Goal: Task Accomplishment & Management: Manage account settings

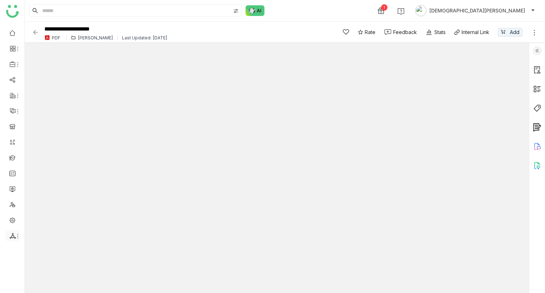
click at [10, 240] on li at bounding box center [12, 236] width 14 height 11
click at [11, 236] on span at bounding box center [12, 236] width 4 height 0
click at [34, 223] on link "List" at bounding box center [50, 225] width 49 height 5
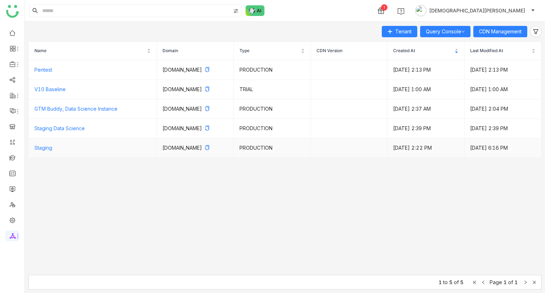
click at [49, 151] on td "Staging" at bounding box center [93, 148] width 128 height 20
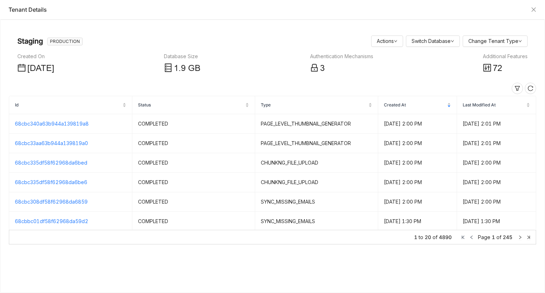
click at [500, 56] on div "Additional Features" at bounding box center [505, 57] width 45 height 8
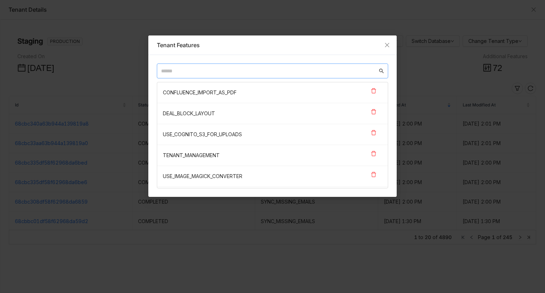
click at [274, 71] on input "text" at bounding box center [269, 71] width 217 height 8
type input "*"
type input "**"
click at [386, 42] on icon "Close" at bounding box center [388, 45] width 6 height 6
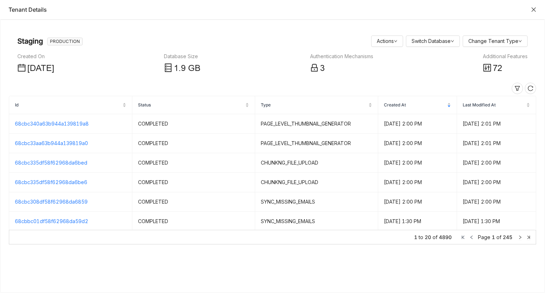
click at [534, 9] on icon "Close" at bounding box center [534, 9] width 4 height 4
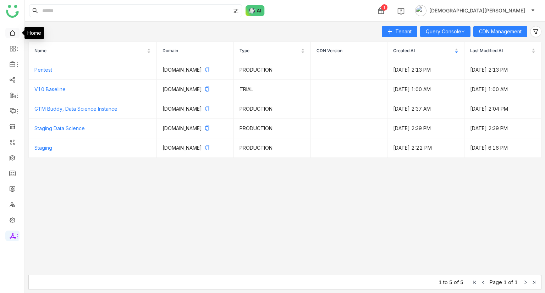
click at [10, 32] on link at bounding box center [12, 32] width 6 height 6
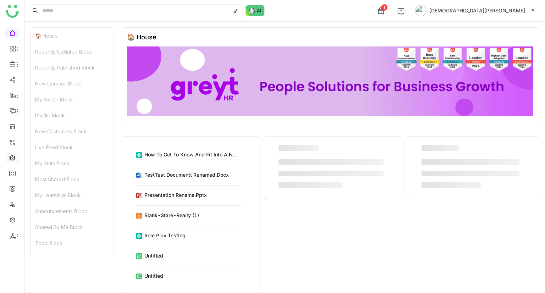
click at [12, 158] on link at bounding box center [12, 157] width 6 height 6
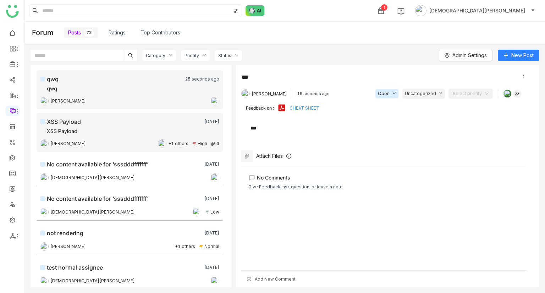
click at [90, 125] on div "XSS Payload" at bounding box center [120, 122] width 161 height 9
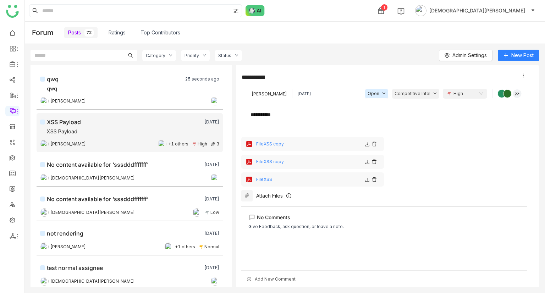
click at [119, 35] on link "Ratings" at bounding box center [117, 33] width 17 height 8
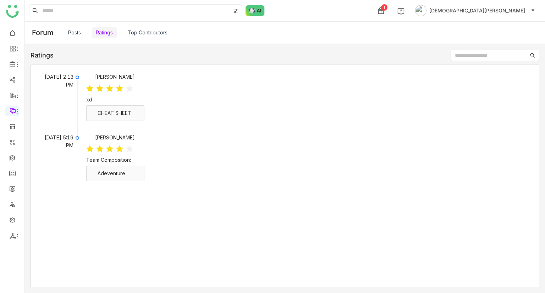
click at [138, 115] on div "CHEAT SHEET" at bounding box center [119, 113] width 43 height 8
click at [114, 115] on link "CHEAT SHEET" at bounding box center [115, 113] width 34 height 6
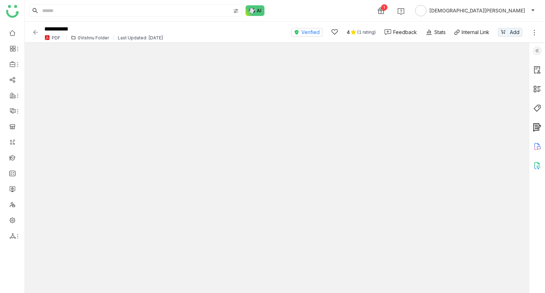
click at [38, 32] on img at bounding box center [35, 32] width 7 height 7
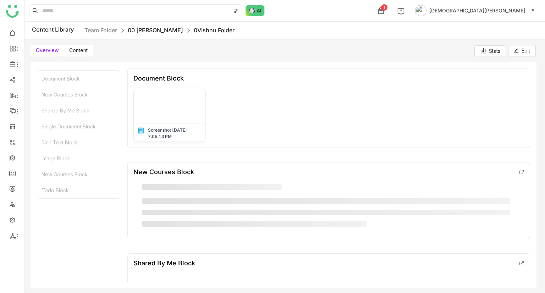
click at [135, 28] on link "00 [PERSON_NAME]" at bounding box center [155, 30] width 55 height 7
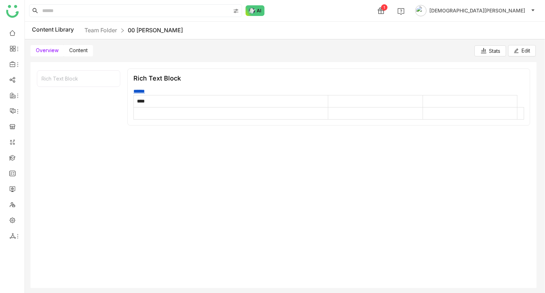
drag, startPoint x: 81, startPoint y: 50, endPoint x: 74, endPoint y: 53, distance: 7.3
click at [81, 50] on span "Content" at bounding box center [78, 50] width 18 height 6
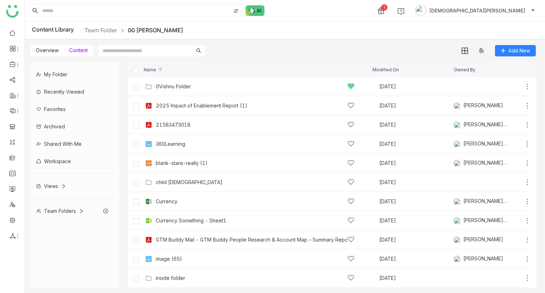
click at [113, 22] on div "Content Library Team Folder 00 Arif Folder" at bounding box center [285, 31] width 521 height 18
click at [112, 27] on link "Team Folder" at bounding box center [101, 30] width 33 height 7
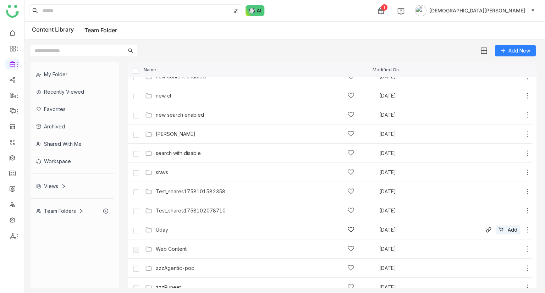
scroll to position [268, 0]
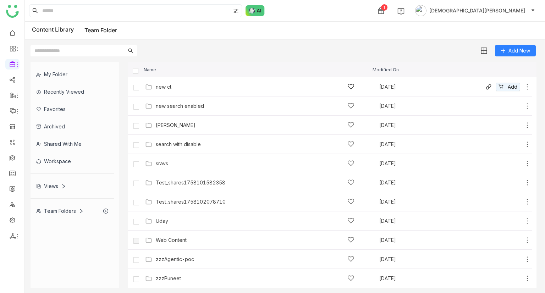
click at [161, 93] on div "new ct Aug 16, 2025 Add" at bounding box center [330, 86] width 405 height 19
click at [166, 88] on div "new ct" at bounding box center [164, 87] width 16 height 6
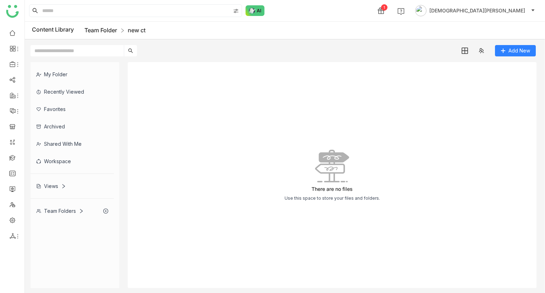
click at [104, 32] on link "Team Folder" at bounding box center [101, 30] width 33 height 7
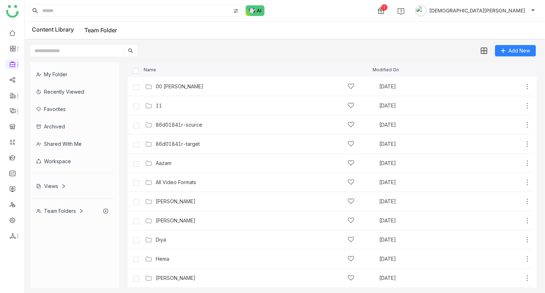
click at [56, 76] on div "My Folder" at bounding box center [72, 74] width 83 height 17
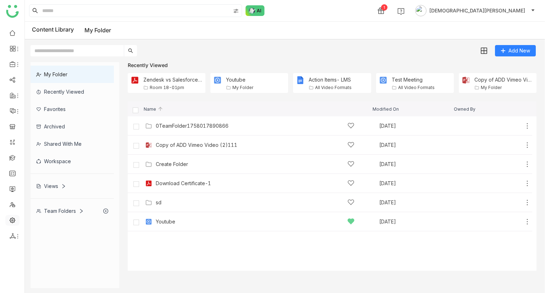
click at [13, 222] on link at bounding box center [12, 220] width 6 height 6
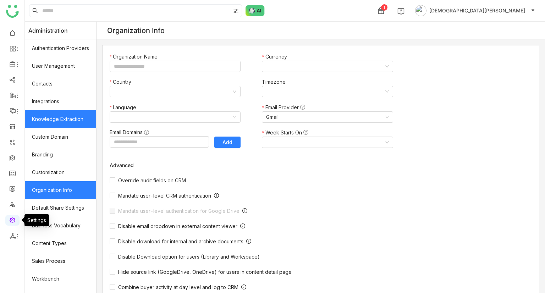
type input "*******"
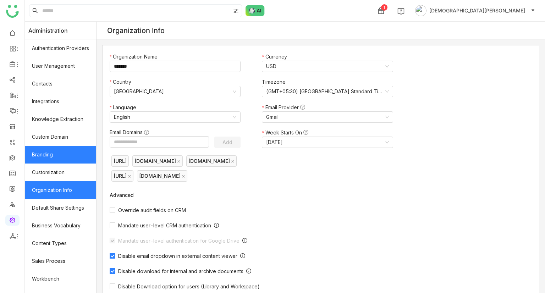
click at [58, 149] on link "Branding" at bounding box center [60, 155] width 71 height 18
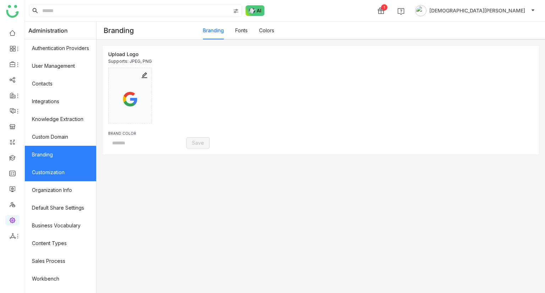
type input "*******"
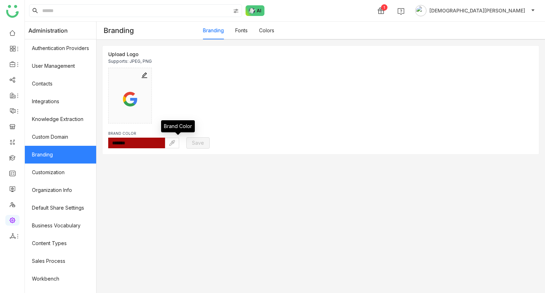
click at [175, 145] on img at bounding box center [172, 143] width 6 height 6
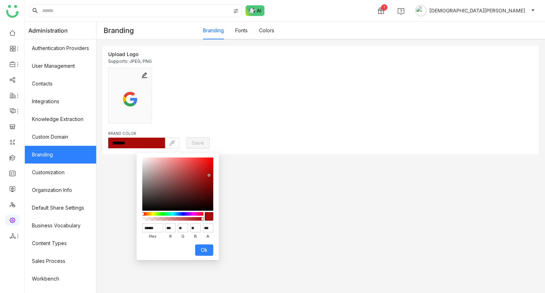
drag, startPoint x: 160, startPoint y: 228, endPoint x: 136, endPoint y: 228, distance: 23.4
click at [137, 228] on div "****** hex *** r ** g ** b *** a Ok" at bounding box center [178, 206] width 82 height 107
type input "***"
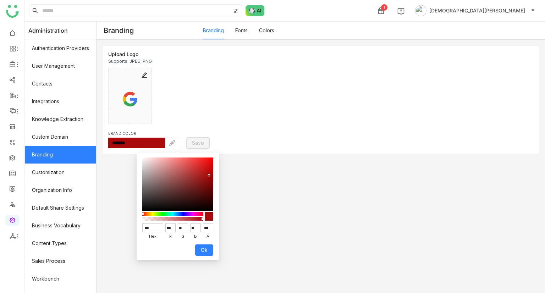
type input "***"
type input "*******"
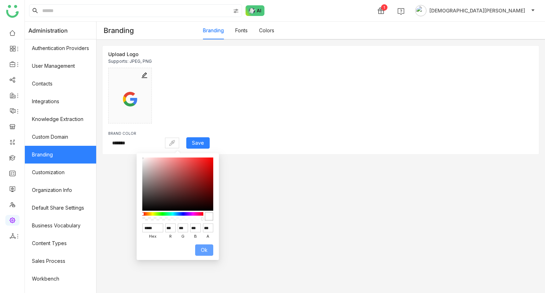
type input "******"
click at [204, 250] on span "Ok" at bounding box center [204, 250] width 7 height 8
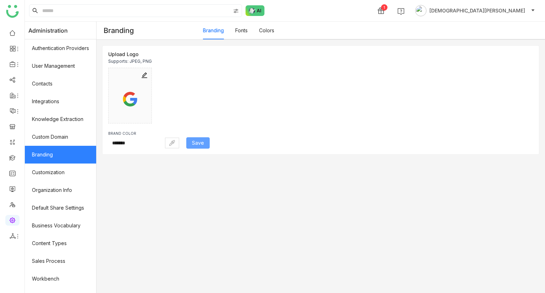
click at [203, 145] on span "Save" at bounding box center [198, 143] width 12 height 8
click at [146, 141] on input "*******" at bounding box center [136, 143] width 57 height 11
click at [12, 170] on link at bounding box center [12, 173] width 6 height 6
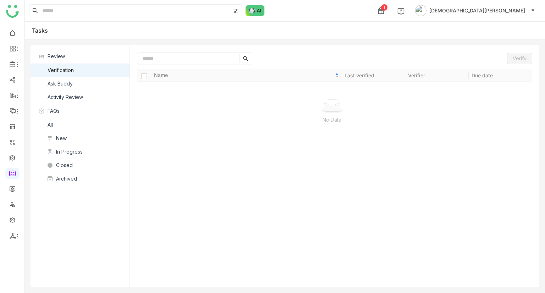
click at [64, 84] on div "Ask Buddy" at bounding box center [60, 84] width 25 height 8
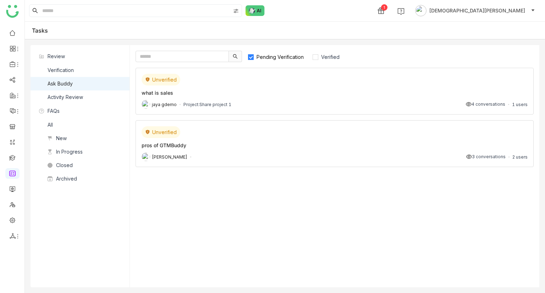
click at [257, 93] on div "what is sales" at bounding box center [335, 92] width 386 height 7
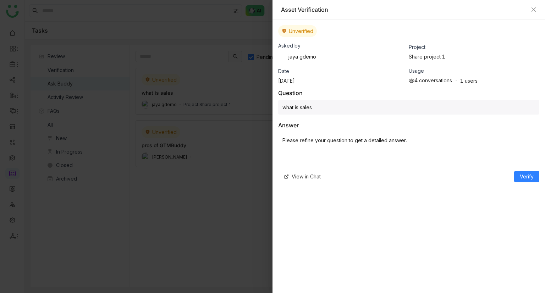
click at [375, 108] on div "what is sales" at bounding box center [408, 107] width 261 height 15
click at [310, 106] on div "what is sales" at bounding box center [408, 107] width 261 height 15
click at [315, 107] on div "what is sales" at bounding box center [408, 107] width 261 height 15
click at [355, 148] on div "Please refine your question to get a detailed answer." at bounding box center [408, 145] width 261 height 27
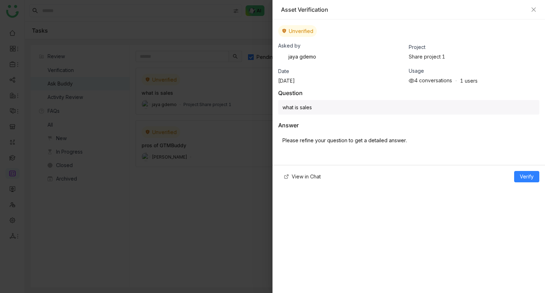
click at [359, 138] on p "Please refine your question to get a detailed answer." at bounding box center [409, 140] width 253 height 7
click at [533, 11] on icon "Close" at bounding box center [534, 10] width 6 height 6
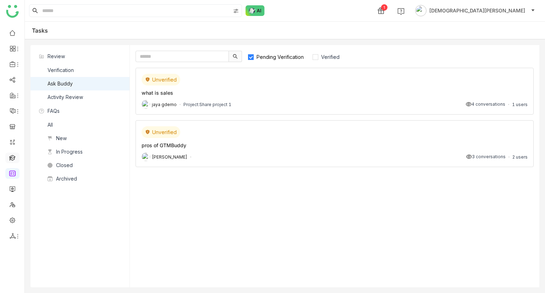
click at [13, 154] on link at bounding box center [12, 157] width 6 height 6
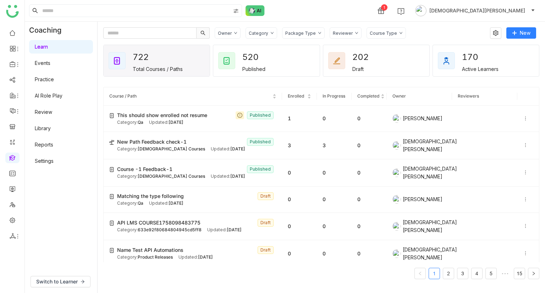
click at [47, 97] on link "AI Role Play" at bounding box center [49, 96] width 28 height 6
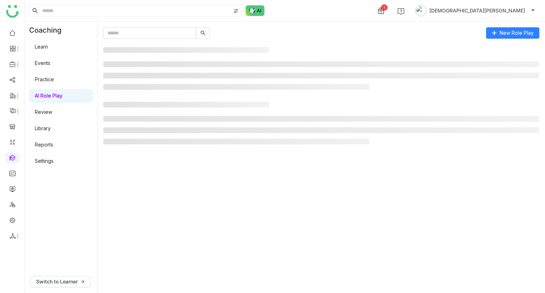
click at [35, 97] on link "AI Role Play" at bounding box center [49, 96] width 28 height 6
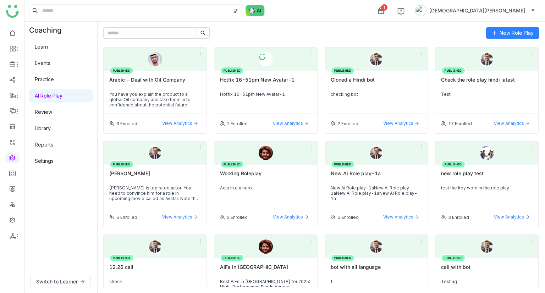
click at [235, 86] on div "Hotfix 16-51pm New Avatar-1" at bounding box center [266, 83] width 92 height 12
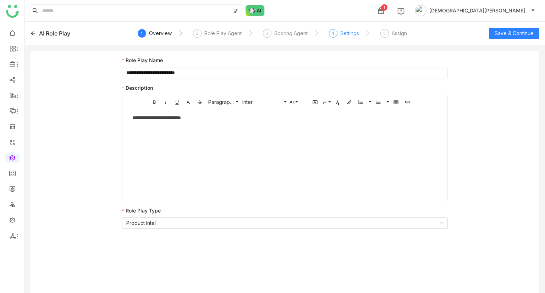
click at [354, 35] on div "Settings" at bounding box center [349, 33] width 19 height 9
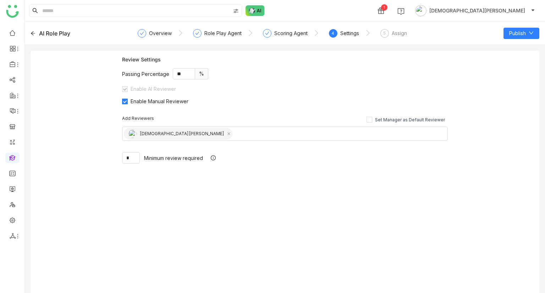
click at [134, 102] on span "Enable Manual Reviewer" at bounding box center [160, 101] width 64 height 6
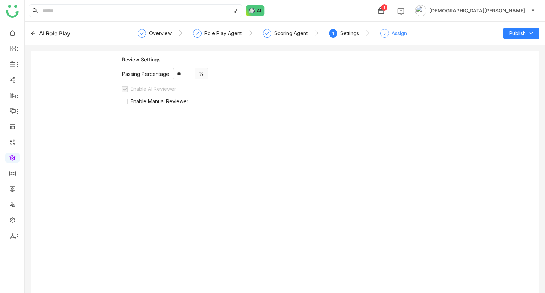
click at [381, 32] on div "5" at bounding box center [385, 33] width 9 height 9
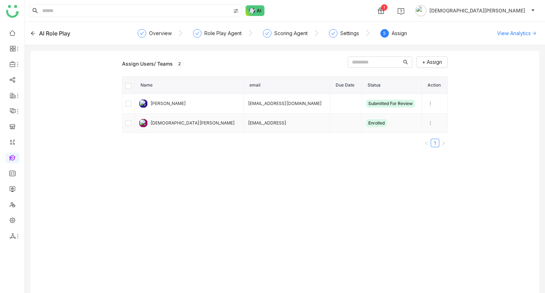
click at [424, 117] on td at bounding box center [435, 124] width 26 height 20
click at [427, 124] on icon at bounding box center [431, 123] width 8 height 5
click at [432, 141] on li "Unenroll" at bounding box center [450, 135] width 62 height 13
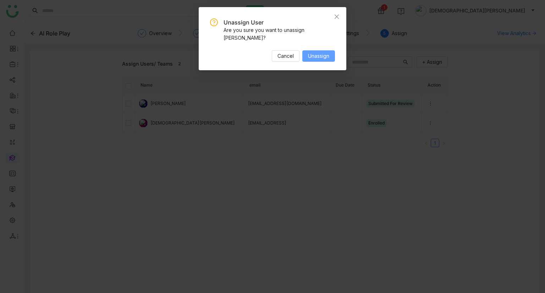
click at [311, 50] on button "Unassign" at bounding box center [319, 55] width 33 height 11
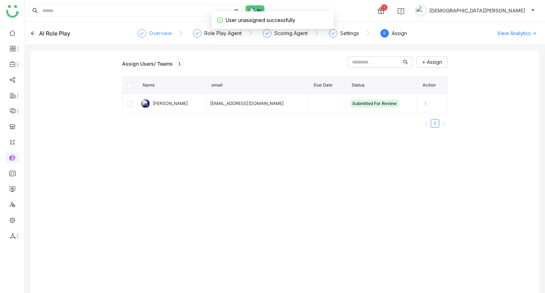
click at [158, 37] on div "Overview" at bounding box center [160, 33] width 23 height 9
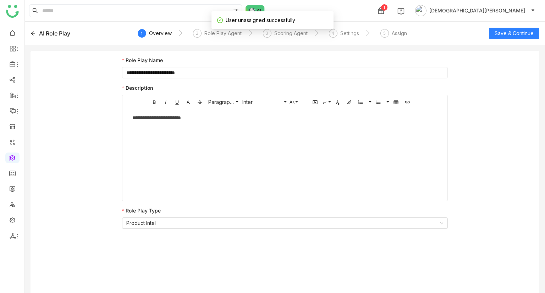
click at [173, 71] on input "**********" at bounding box center [285, 72] width 326 height 11
click at [395, 33] on div "Assign" at bounding box center [399, 33] width 15 height 9
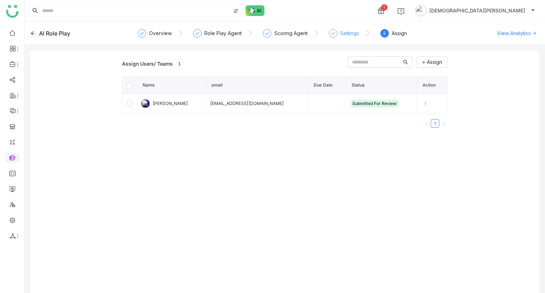
click at [333, 31] on icon at bounding box center [333, 33] width 4 height 4
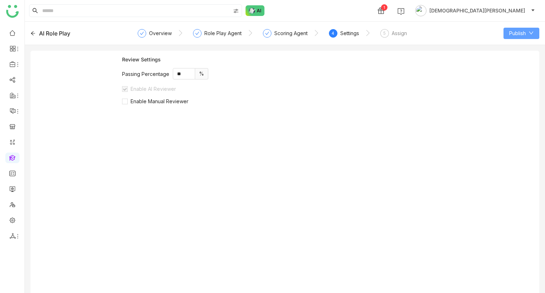
click at [519, 31] on span "Publish" at bounding box center [517, 33] width 17 height 8
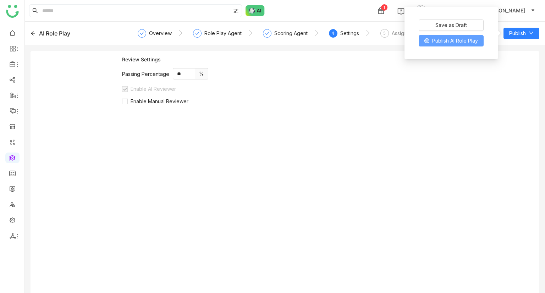
click at [446, 40] on span "Publish AI Role Play" at bounding box center [455, 41] width 46 height 8
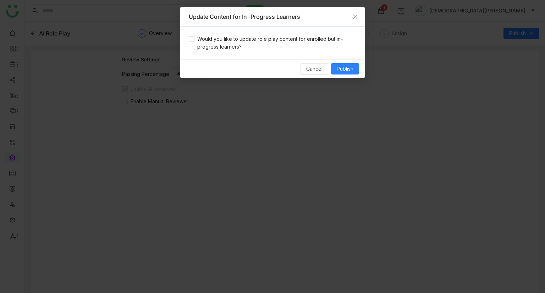
click at [251, 54] on div "Would you like to update role play content for enrolled but in-progress learner…" at bounding box center [272, 43] width 185 height 33
click at [230, 47] on span "Would you like to update role play content for enrolled but in-progress learner…" at bounding box center [276, 43] width 162 height 16
click at [339, 61] on div "Cancel Publish" at bounding box center [272, 68] width 185 height 19
click at [343, 67] on span "Publish" at bounding box center [345, 69] width 17 height 8
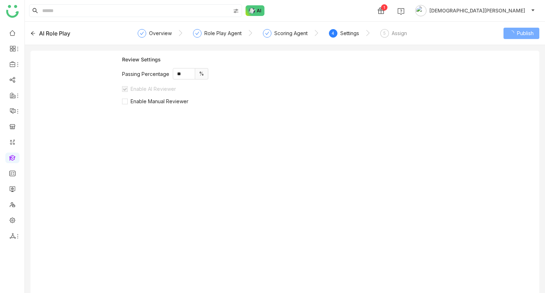
click at [34, 31] on icon at bounding box center [33, 33] width 5 height 5
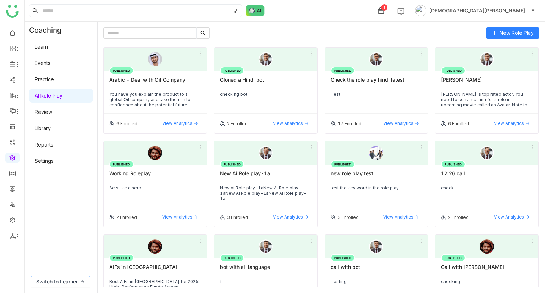
click at [81, 278] on button "Switch to Learner" at bounding box center [61, 281] width 60 height 11
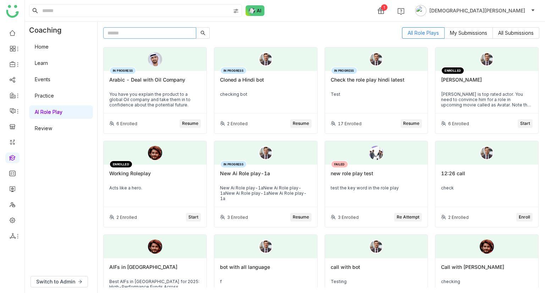
click at [109, 34] on input "text" at bounding box center [149, 32] width 93 height 11
paste input "**********"
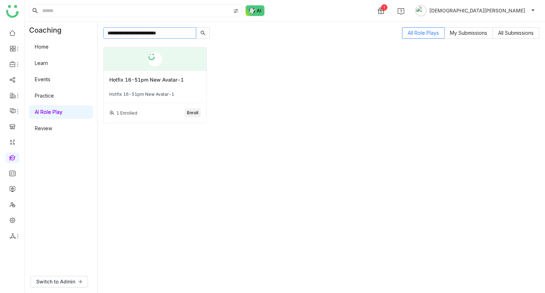
type input "**********"
click at [194, 111] on span "Enroll" at bounding box center [192, 113] width 11 height 7
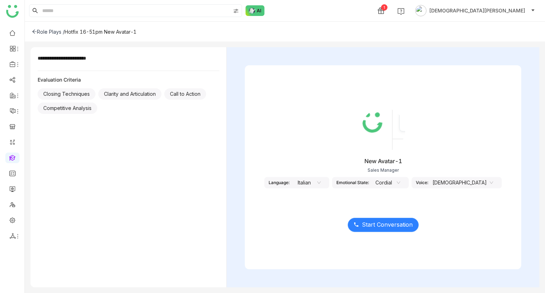
click at [382, 226] on span "Start Conversation" at bounding box center [387, 224] width 51 height 9
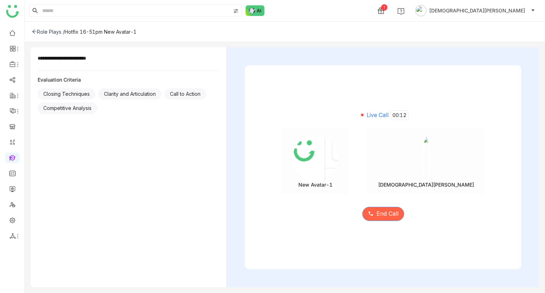
click at [392, 220] on button "End Call" at bounding box center [384, 214] width 42 height 14
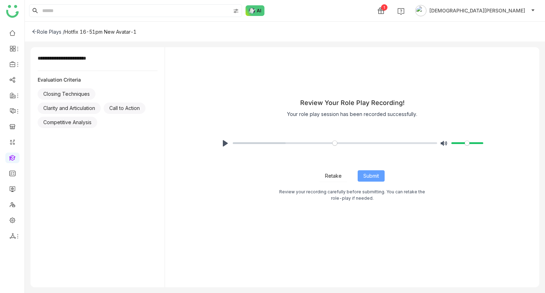
click at [381, 178] on button "Submit" at bounding box center [371, 175] width 27 height 11
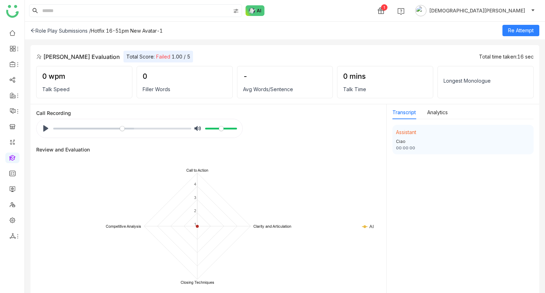
click at [34, 32] on icon at bounding box center [33, 30] width 5 height 5
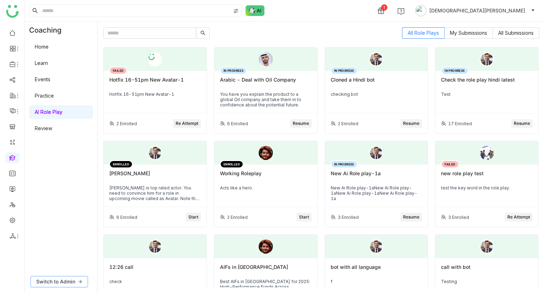
click at [71, 283] on span "Switch to Admin" at bounding box center [55, 282] width 39 height 8
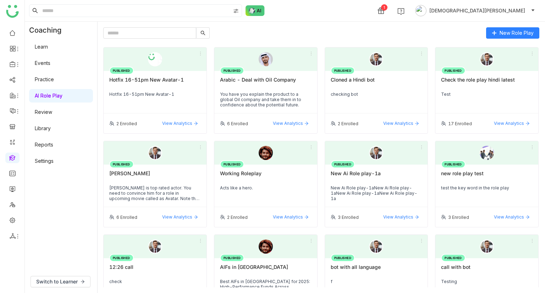
click at [48, 44] on link "Learn" at bounding box center [41, 47] width 13 height 6
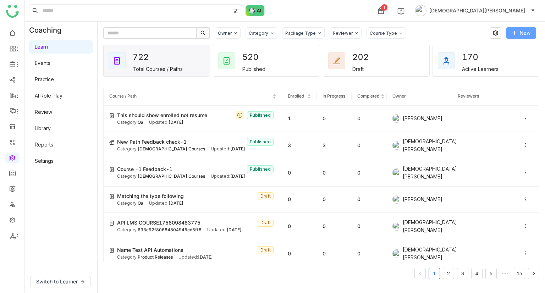
click at [522, 32] on span "New" at bounding box center [525, 33] width 11 height 8
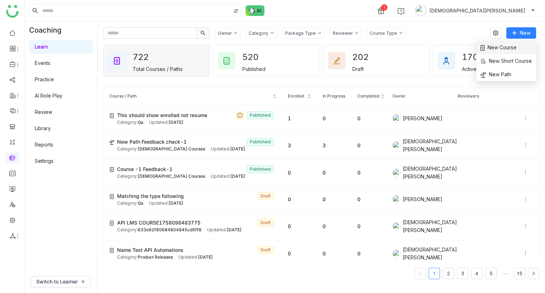
click at [521, 47] on li "New Course" at bounding box center [506, 47] width 60 height 13
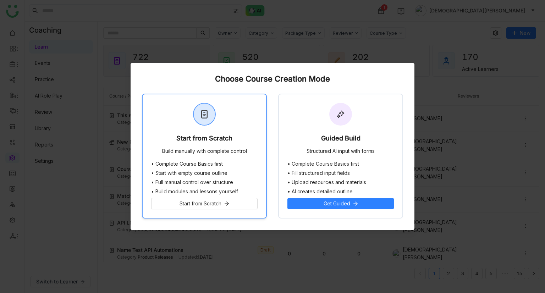
click at [215, 136] on div "Start from Scratch" at bounding box center [204, 140] width 56 height 10
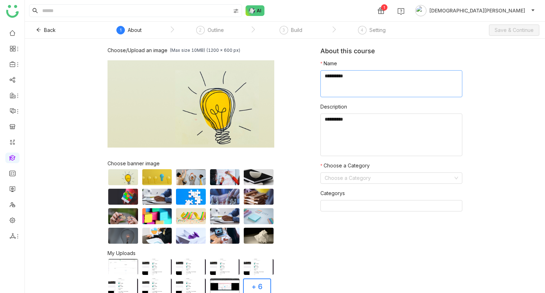
click at [347, 87] on textarea at bounding box center [392, 83] width 142 height 27
click at [385, 76] on textarea "To enrich screen reader interactions, please activate Accessibility in Grammarl…" at bounding box center [392, 83] width 142 height 27
click at [382, 113] on nz-form-item "Description" at bounding box center [392, 129] width 142 height 53
click at [382, 115] on textarea at bounding box center [392, 135] width 142 height 43
type textarea "**********"
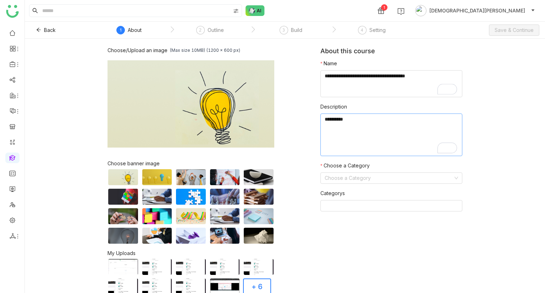
click at [357, 133] on textarea "To enrich screen reader interactions, please activate Accessibility in Grammarl…" at bounding box center [392, 135] width 142 height 43
paste textarea "**********"
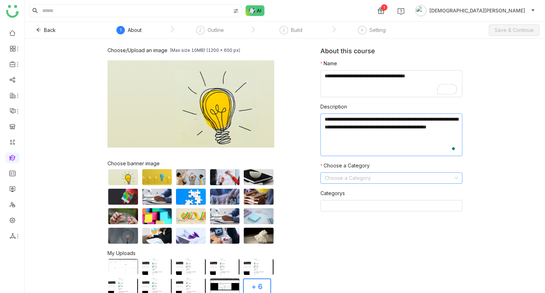
type textarea "**********"
click at [353, 175] on input at bounding box center [389, 178] width 129 height 11
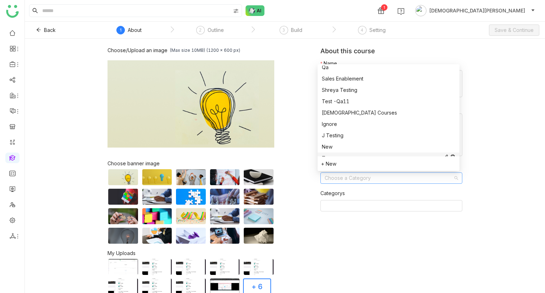
scroll to position [102, 0]
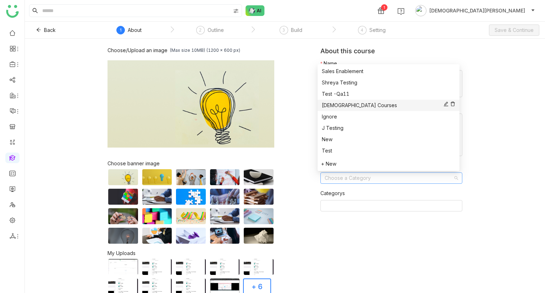
click at [342, 105] on div "Vishnu Courses" at bounding box center [388, 106] width 133 height 8
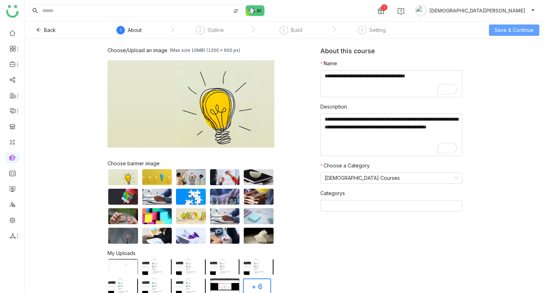
click at [507, 31] on span "Save & Continue" at bounding box center [514, 30] width 39 height 8
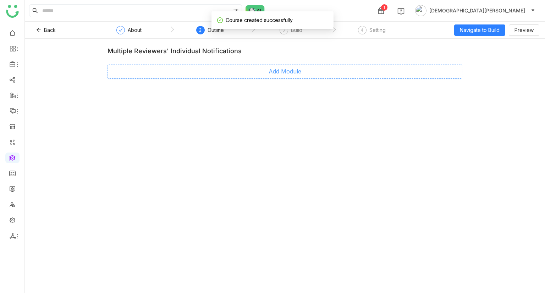
click at [282, 74] on span "Add Module" at bounding box center [285, 71] width 33 height 9
type input "********"
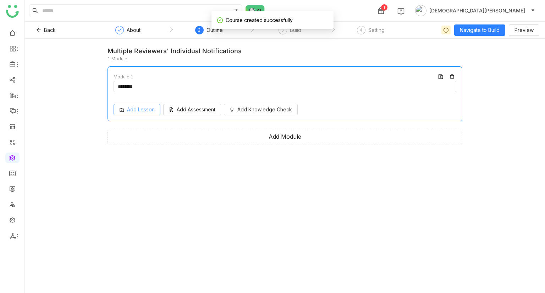
click at [145, 109] on span "Add Lesson" at bounding box center [141, 110] width 28 height 8
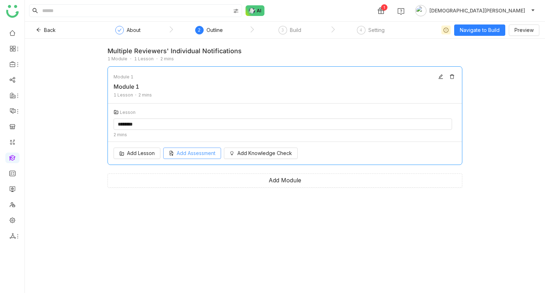
click at [197, 152] on button "Add Assessment" at bounding box center [192, 153] width 58 height 11
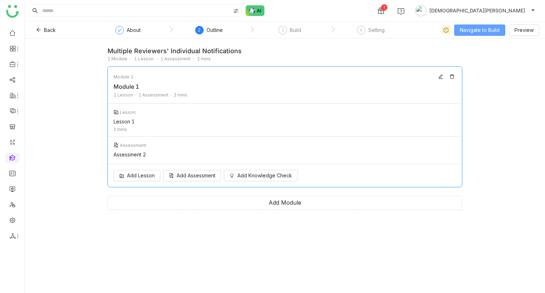
click at [480, 27] on span "Navigate to Build" at bounding box center [480, 30] width 40 height 8
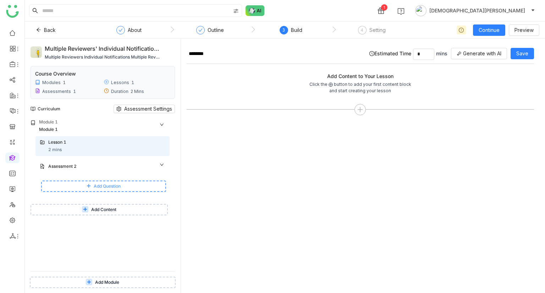
click at [100, 181] on button "Add Question" at bounding box center [103, 186] width 125 height 11
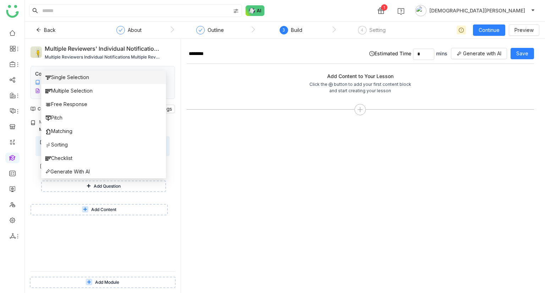
click at [78, 77] on span "Single Selection" at bounding box center [67, 77] width 44 height 8
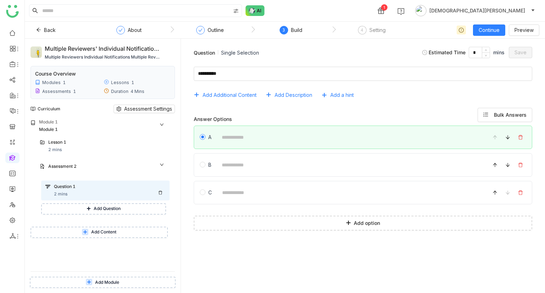
click at [163, 192] on div at bounding box center [161, 193] width 7 height 4
click at [161, 192] on icon at bounding box center [160, 193] width 4 height 4
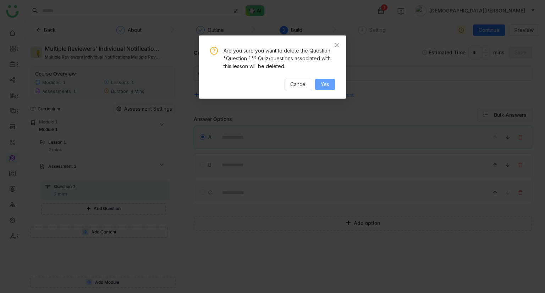
click at [321, 82] on span "Yes" at bounding box center [325, 85] width 9 height 8
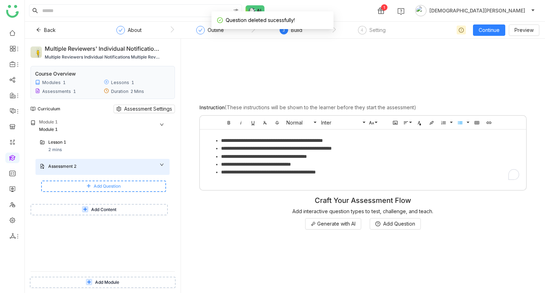
click at [75, 185] on button "Add Question" at bounding box center [103, 186] width 125 height 11
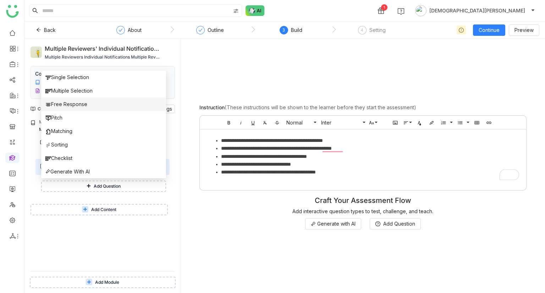
click at [72, 101] on span "Free Response" at bounding box center [66, 104] width 42 height 8
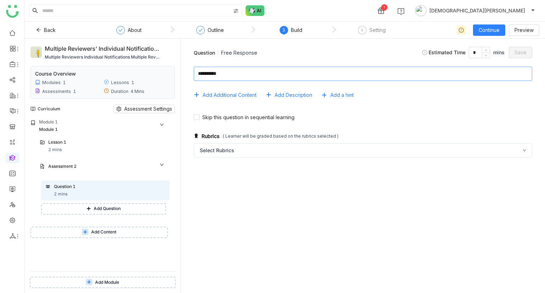
click at [227, 72] on textarea at bounding box center [363, 74] width 339 height 14
paste textarea "**********"
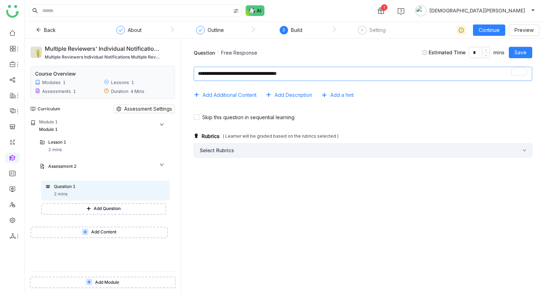
type textarea "**********"
click at [255, 148] on div "Select Rubrics" at bounding box center [363, 150] width 339 height 14
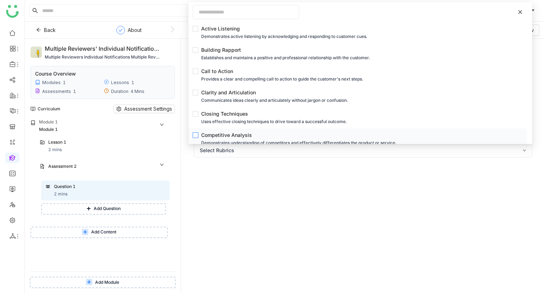
click at [203, 132] on div "Competitive Analysis" at bounding box center [359, 135] width 317 height 8
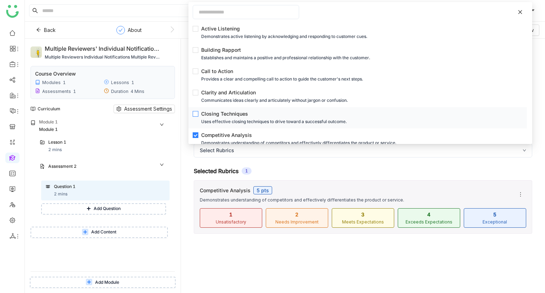
click at [202, 114] on div "Closing Techniques" at bounding box center [359, 114] width 317 height 8
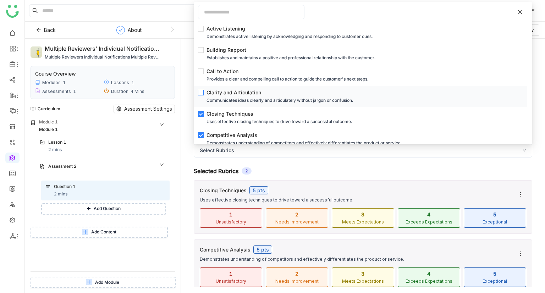
click at [207, 97] on div "Communicates ideas clearly and articulately without jargon or confusion." at bounding box center [363, 101] width 312 height 8
click at [215, 76] on div "Provides a clear and compelling call to action to guide the customer's next ste…" at bounding box center [363, 79] width 312 height 8
drag, startPoint x: 189, startPoint y: 84, endPoint x: 206, endPoint y: 82, distance: 17.5
click at [189, 84] on div "Add Additional Content Add Description Add a hint" at bounding box center [363, 84] width 353 height 47
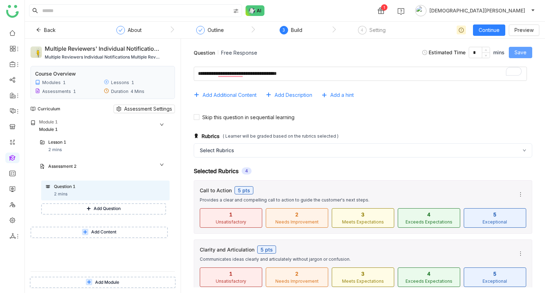
click at [515, 47] on button "Save" at bounding box center [520, 52] width 23 height 11
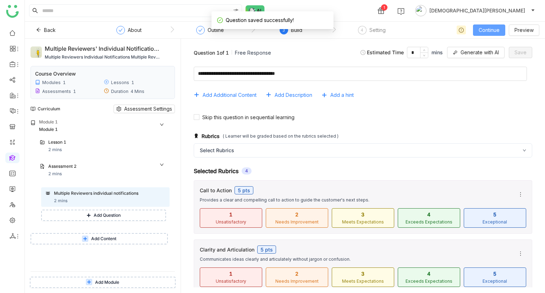
click at [490, 28] on span "Continue" at bounding box center [489, 30] width 21 height 8
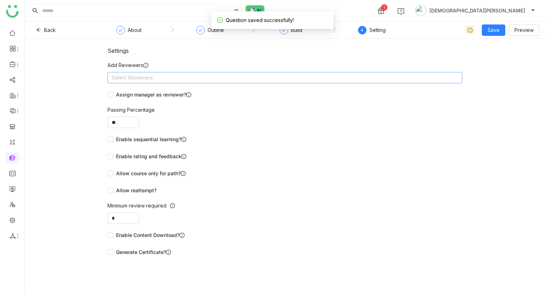
click at [235, 80] on nz-select-top-control "Select Reviewers" at bounding box center [285, 77] width 355 height 11
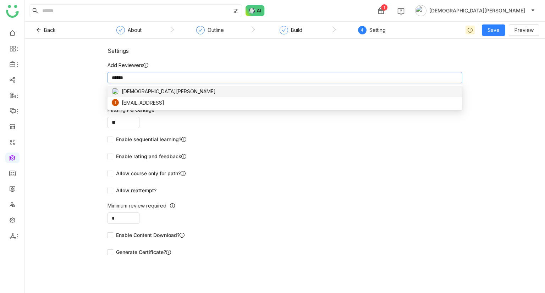
type input "******"
click at [225, 87] on nz-option-item "[DEMOGRAPHIC_DATA][PERSON_NAME]" at bounding box center [285, 91] width 355 height 11
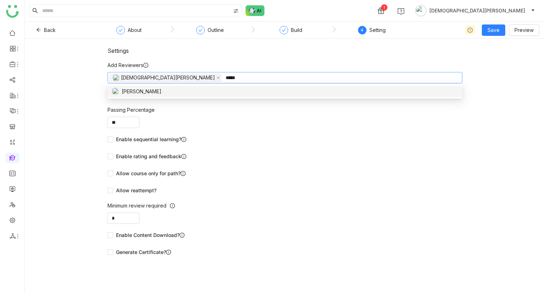
type input "*****"
click at [205, 88] on div "chiru balaya" at bounding box center [285, 92] width 347 height 8
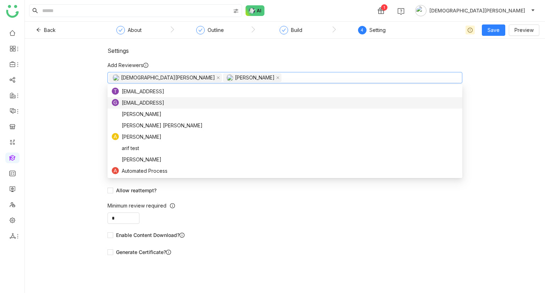
click at [105, 107] on div "Settings Add Reviewers Vishnu Vardhan chiru balaya Assign manager as reviewer? …" at bounding box center [285, 166] width 521 height 255
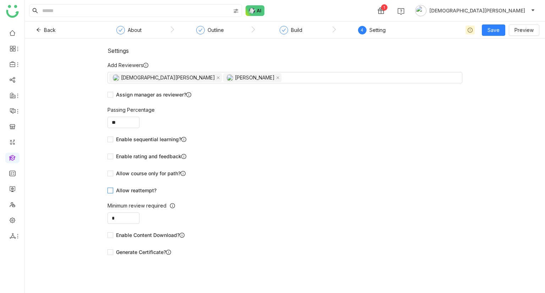
click at [117, 187] on span "Allow reattempt?" at bounding box center [136, 191] width 46 height 8
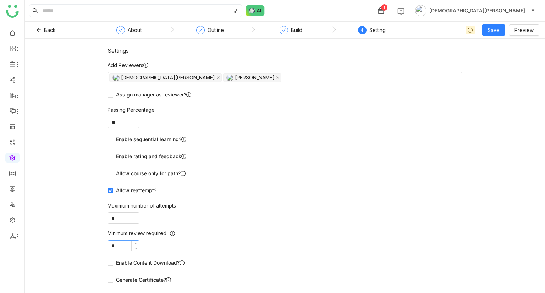
click at [124, 241] on input "*" at bounding box center [123, 246] width 31 height 11
type input "*"
click at [420, 134] on div "Enable sequential learning?" at bounding box center [285, 139] width 355 height 11
click at [495, 33] on span "Save" at bounding box center [494, 30] width 12 height 8
click at [497, 29] on span "Save" at bounding box center [494, 30] width 12 height 8
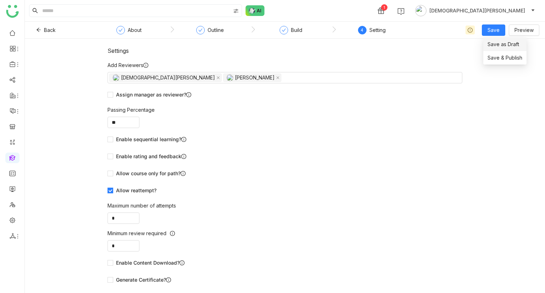
click at [502, 50] on li "Save as Draft" at bounding box center [505, 44] width 43 height 13
click at [500, 30] on span "Save" at bounding box center [494, 30] width 12 height 8
click at [501, 51] on li "Save & Publish" at bounding box center [505, 57] width 43 height 13
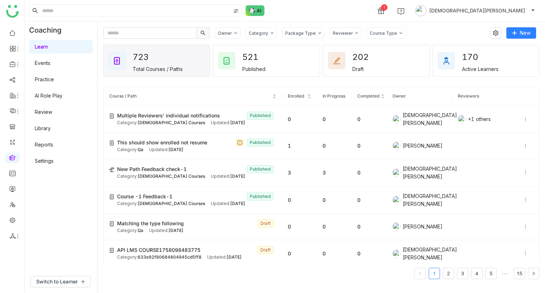
click at [44, 114] on link "Review" at bounding box center [43, 112] width 17 height 6
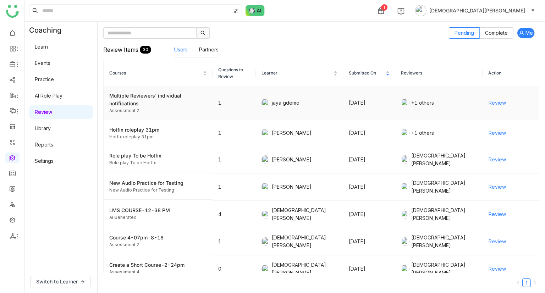
click at [496, 103] on span "Review" at bounding box center [497, 103] width 17 height 8
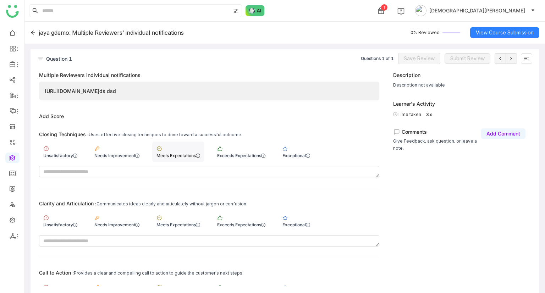
click at [198, 153] on div "Meets Expectations" at bounding box center [179, 155] width 44 height 5
click at [190, 219] on div "Meets Expectations" at bounding box center [178, 221] width 52 height 20
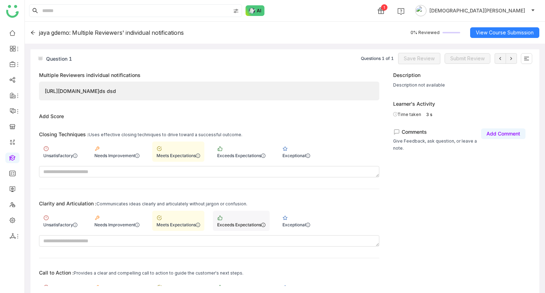
scroll to position [151, 0]
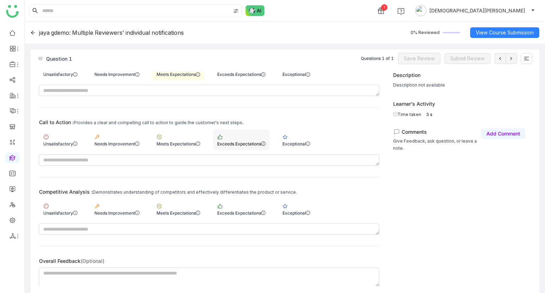
click at [231, 143] on div "Exceeds Expectations" at bounding box center [241, 143] width 48 height 5
click at [239, 200] on div "Exceeds Expectations" at bounding box center [241, 209] width 57 height 20
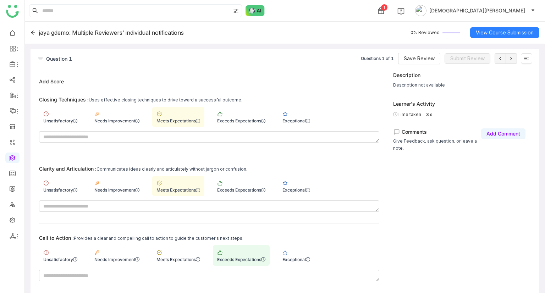
scroll to position [0, 0]
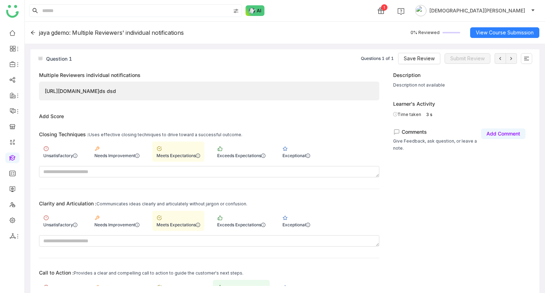
click at [413, 64] on div "Question 1 Questions 1 of 1 Save Review Submit Review" at bounding box center [285, 60] width 509 height 22
click at [415, 56] on span "Save Review" at bounding box center [419, 59] width 31 height 8
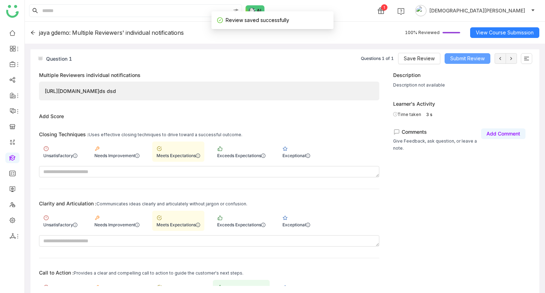
click at [473, 62] on span "Submit Review" at bounding box center [468, 59] width 34 height 8
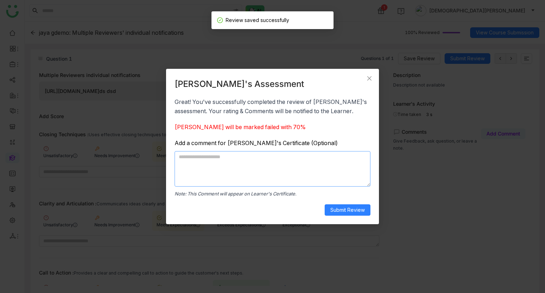
click at [227, 163] on textarea at bounding box center [273, 169] width 196 height 36
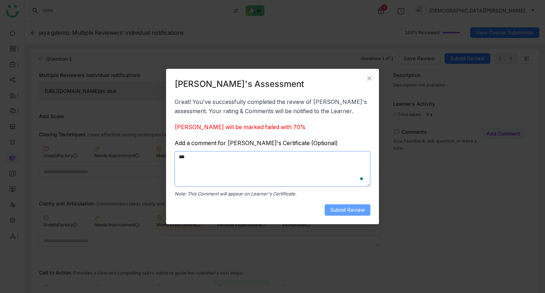
type textarea "***"
click at [355, 210] on span "Submit Review" at bounding box center [348, 210] width 34 height 8
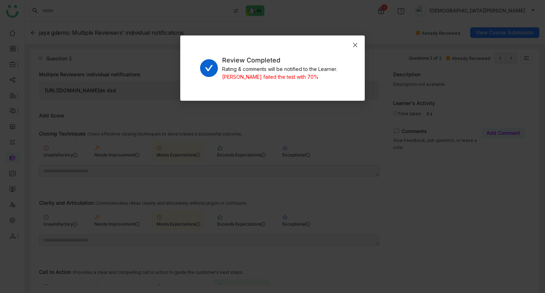
click at [355, 45] on icon "Close" at bounding box center [355, 45] width 4 height 4
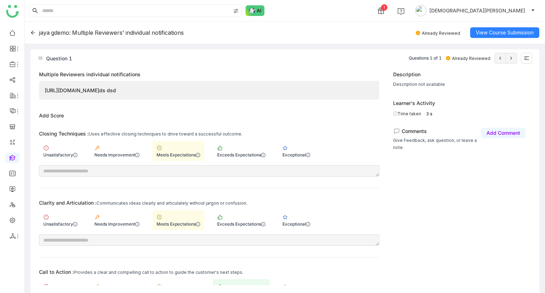
click at [32, 33] on icon at bounding box center [33, 33] width 4 height 4
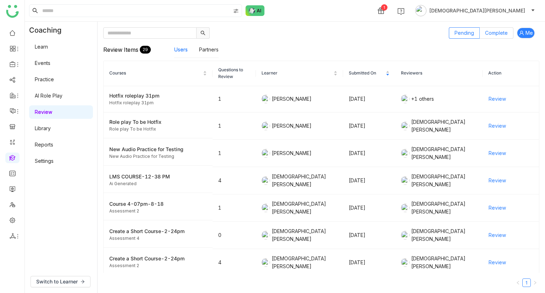
click at [492, 32] on span "Complete" at bounding box center [496, 33] width 23 height 6
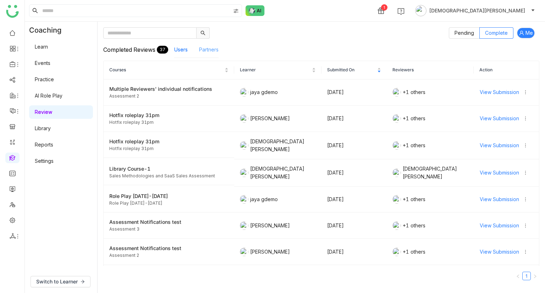
click at [217, 53] on link "Partners" at bounding box center [209, 50] width 20 height 6
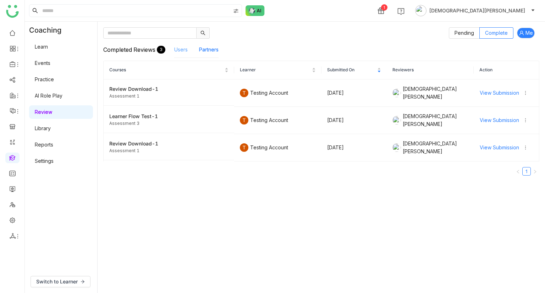
click at [179, 50] on link "Users" at bounding box center [180, 50] width 13 height 6
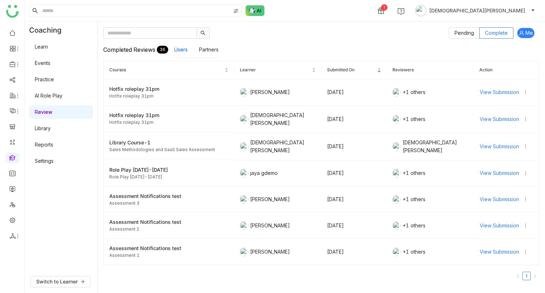
click at [38, 93] on link "AI Role Play" at bounding box center [49, 96] width 28 height 6
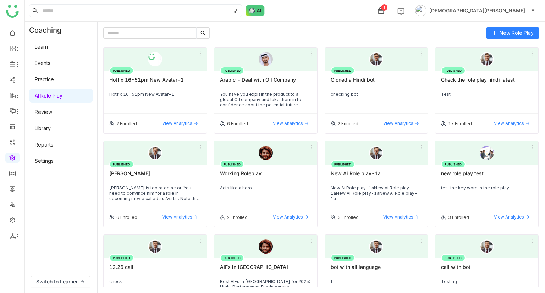
click at [181, 93] on div "Hotfix 16-51pm New Avatar-1" at bounding box center [155, 94] width 92 height 5
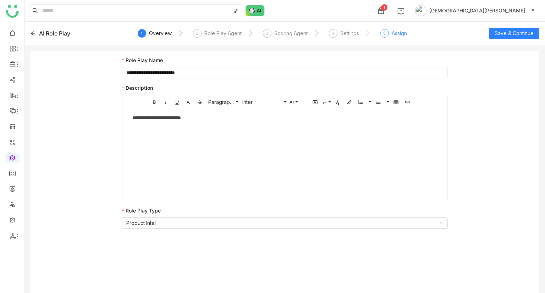
click at [394, 30] on div "Assign" at bounding box center [399, 33] width 15 height 9
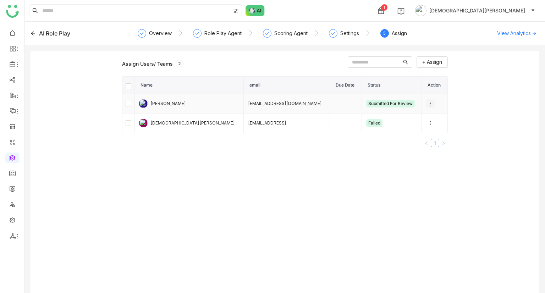
click at [428, 103] on icon at bounding box center [430, 103] width 5 height 5
click at [438, 114] on span "Unenroll" at bounding box center [436, 117] width 26 height 8
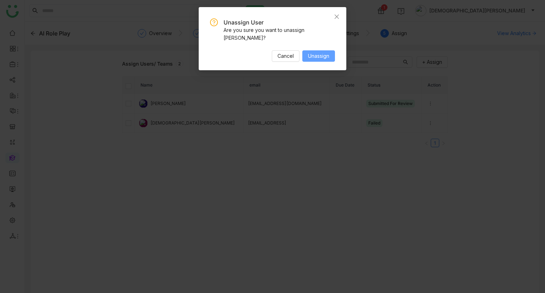
click at [306, 56] on button "Unassign" at bounding box center [319, 55] width 33 height 11
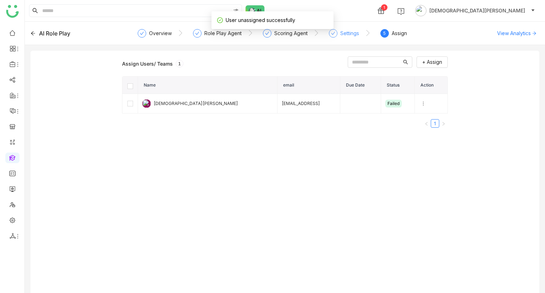
click at [338, 37] on div "Settings" at bounding box center [344, 35] width 30 height 13
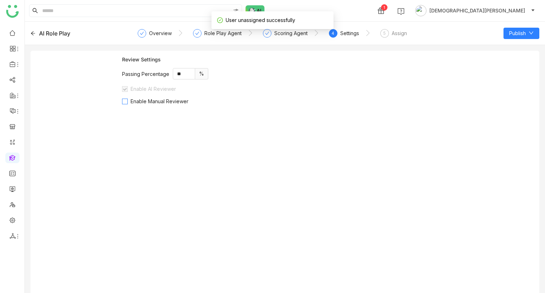
click at [129, 100] on span "Enable Manual Reviewer" at bounding box center [160, 101] width 64 height 6
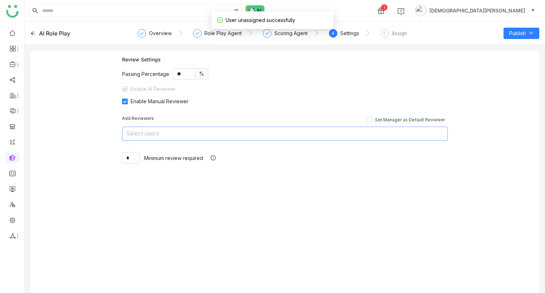
click at [135, 131] on nz-select-top-control "Select users" at bounding box center [285, 134] width 326 height 14
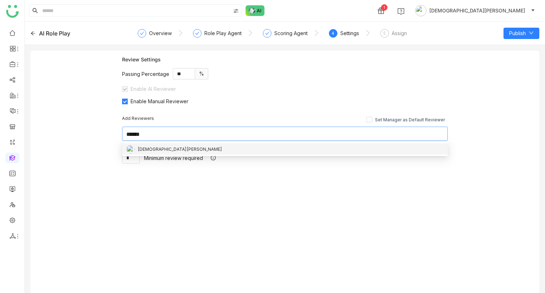
type input "******"
click at [169, 148] on div "[DEMOGRAPHIC_DATA][PERSON_NAME]" at bounding box center [284, 149] width 317 height 9
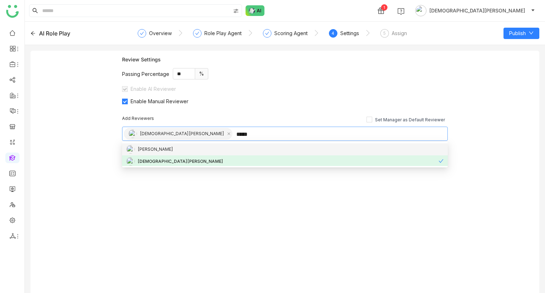
type input "*****"
click at [160, 148] on div "chiru balaya" at bounding box center [156, 150] width 36 height 8
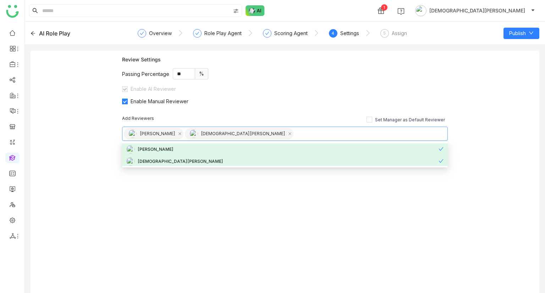
click at [98, 157] on div "Review Settings Passing Percentage ** % Enable AI Reviewer Enable Manual Review…" at bounding box center [285, 175] width 509 height 248
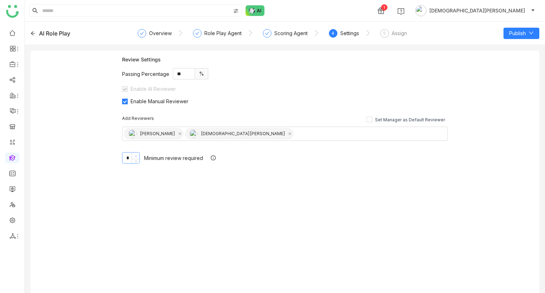
type input "*"
click at [133, 153] on span at bounding box center [136, 156] width 8 height 6
click at [330, 148] on div "Add Reviewers Set Manager as Default Reviewer chiru balaya Vishnu Vardhan * Min…" at bounding box center [285, 139] width 326 height 71
click at [527, 31] on button "Publish" at bounding box center [522, 33] width 36 height 11
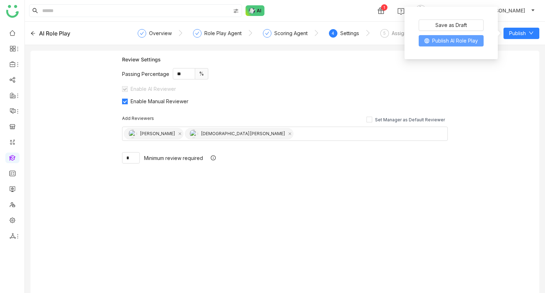
click at [458, 38] on span "Publish AI Role Play" at bounding box center [455, 41] width 46 height 8
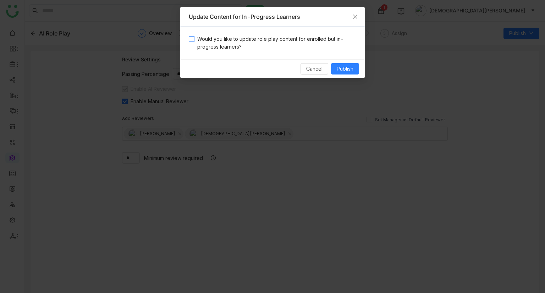
click at [211, 44] on span "Would you like to update role play content for enrolled but in-progress learner…" at bounding box center [276, 43] width 162 height 16
click at [342, 65] on span "Publish" at bounding box center [345, 69] width 17 height 8
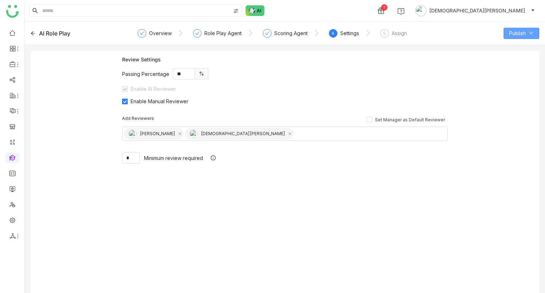
click at [530, 33] on icon at bounding box center [531, 33] width 5 height 5
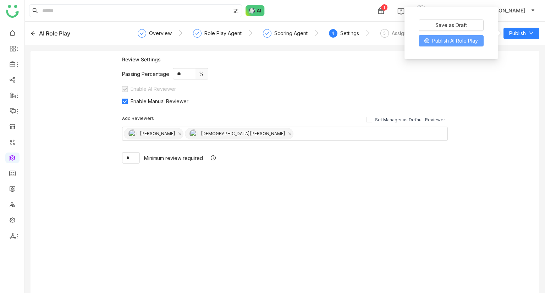
click at [452, 35] on button "Publish AI Role Play" at bounding box center [451, 40] width 65 height 11
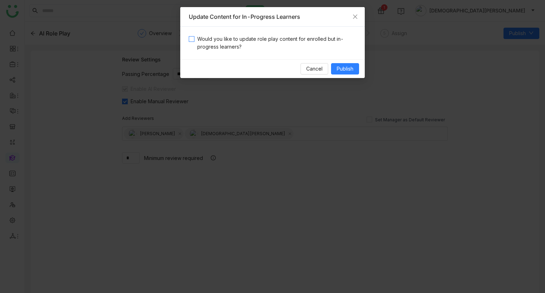
click at [247, 43] on span "Would you like to update role play content for enrolled but in-progress learner…" at bounding box center [276, 43] width 162 height 16
click at [341, 67] on span "Publish" at bounding box center [345, 69] width 17 height 8
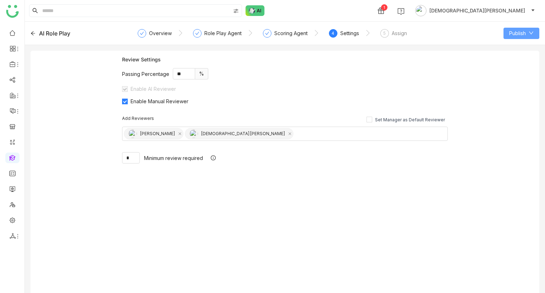
click at [520, 36] on span "Publish" at bounding box center [517, 33] width 17 height 8
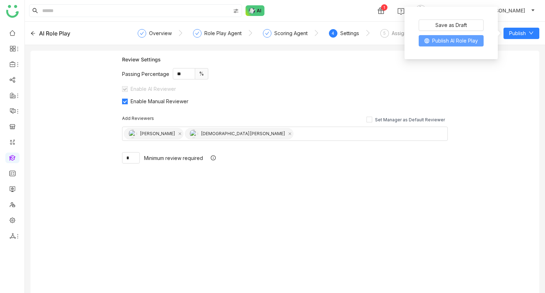
click at [470, 38] on span "Publish AI Role Play" at bounding box center [455, 41] width 46 height 8
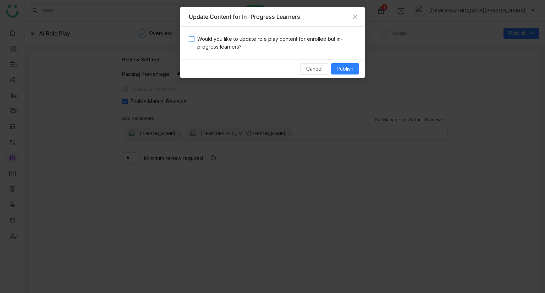
click at [281, 40] on span "Would you like to update role play content for enrolled but in-progress learner…" at bounding box center [276, 43] width 162 height 16
drag, startPoint x: 349, startPoint y: 67, endPoint x: 365, endPoint y: 66, distance: 16.0
click at [349, 67] on span "Publish" at bounding box center [345, 69] width 17 height 8
